Goal: Navigation & Orientation: Find specific page/section

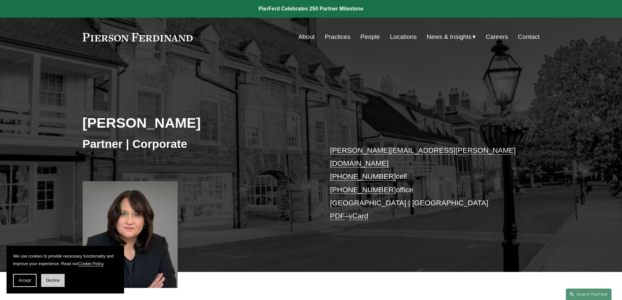
click at [59, 280] on span "Decline" at bounding box center [53, 280] width 14 height 5
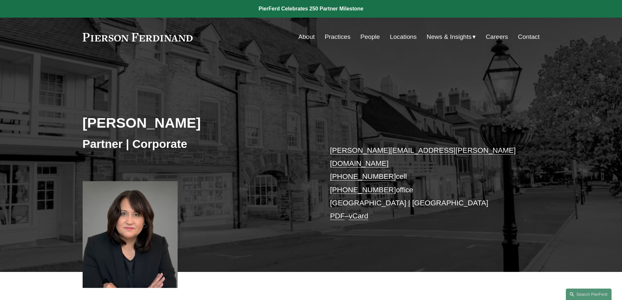
click at [397, 37] on link "Locations" at bounding box center [403, 37] width 27 height 12
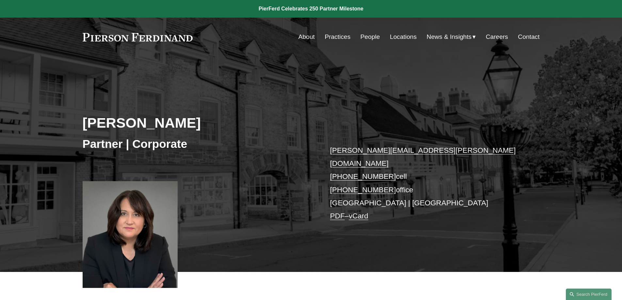
click at [378, 117] on div "Lisa Schubel Partner | Corporate lisa.schubel@pierferd.com +1.267.443.0472 cell…" at bounding box center [311, 173] width 622 height 197
click at [304, 36] on link "About" at bounding box center [306, 37] width 16 height 12
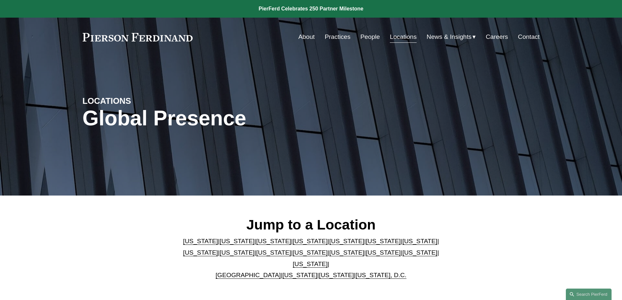
click at [402, 256] on link "[US_STATE]" at bounding box center [419, 252] width 35 height 7
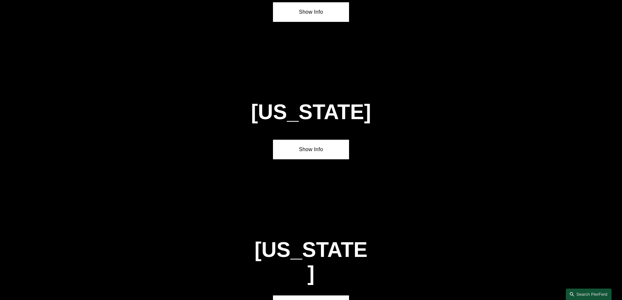
scroll to position [2084, 0]
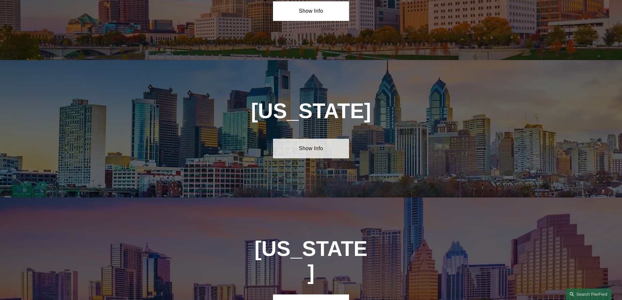
click at [319, 139] on link "Show Info" at bounding box center [311, 149] width 76 height 20
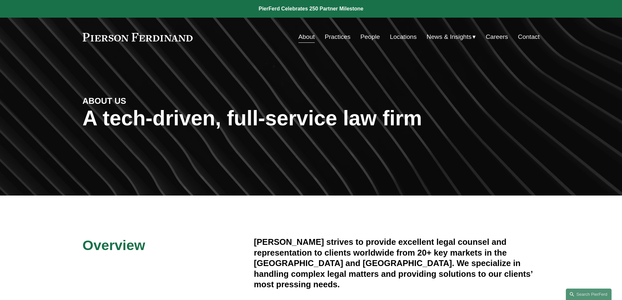
click at [367, 37] on link "People" at bounding box center [370, 37] width 20 height 12
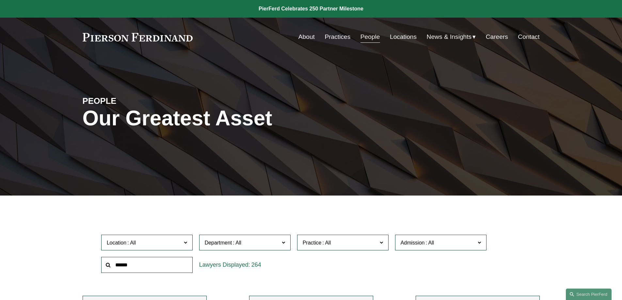
click at [405, 37] on link "Locations" at bounding box center [403, 37] width 27 height 12
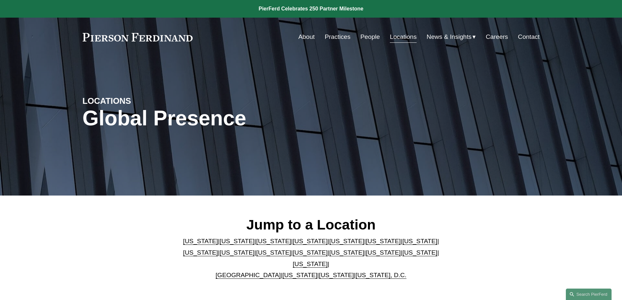
click at [256, 255] on link "[US_STATE]" at bounding box center [273, 252] width 35 height 7
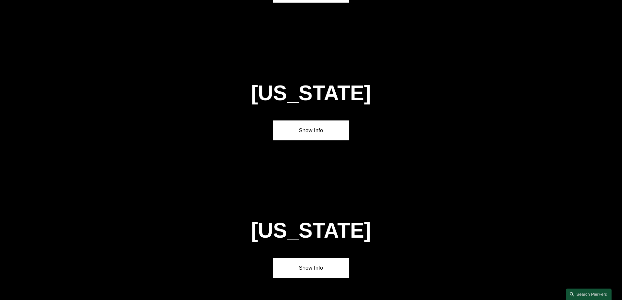
scroll to position [1534, 0]
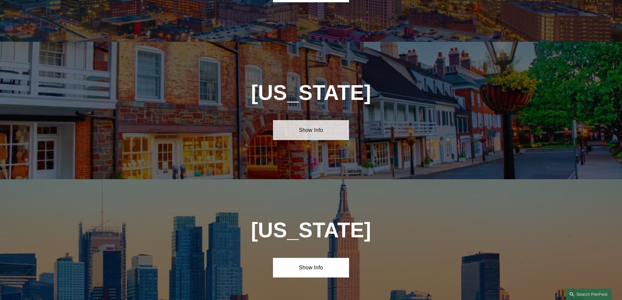
click at [324, 120] on link "Show Info" at bounding box center [311, 130] width 76 height 20
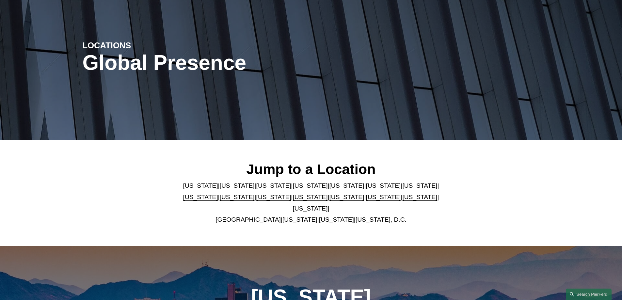
scroll to position [0, 0]
